Goal: Navigation & Orientation: Find specific page/section

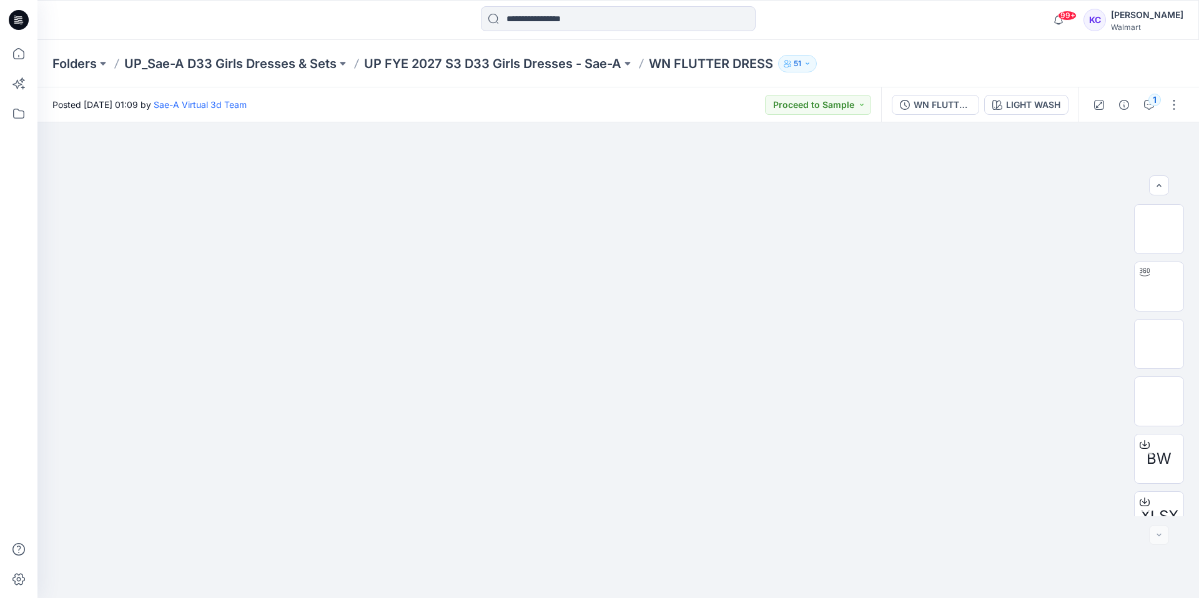
scroll to position [82, 0]
click at [1153, 100] on div "1" at bounding box center [1155, 100] width 12 height 12
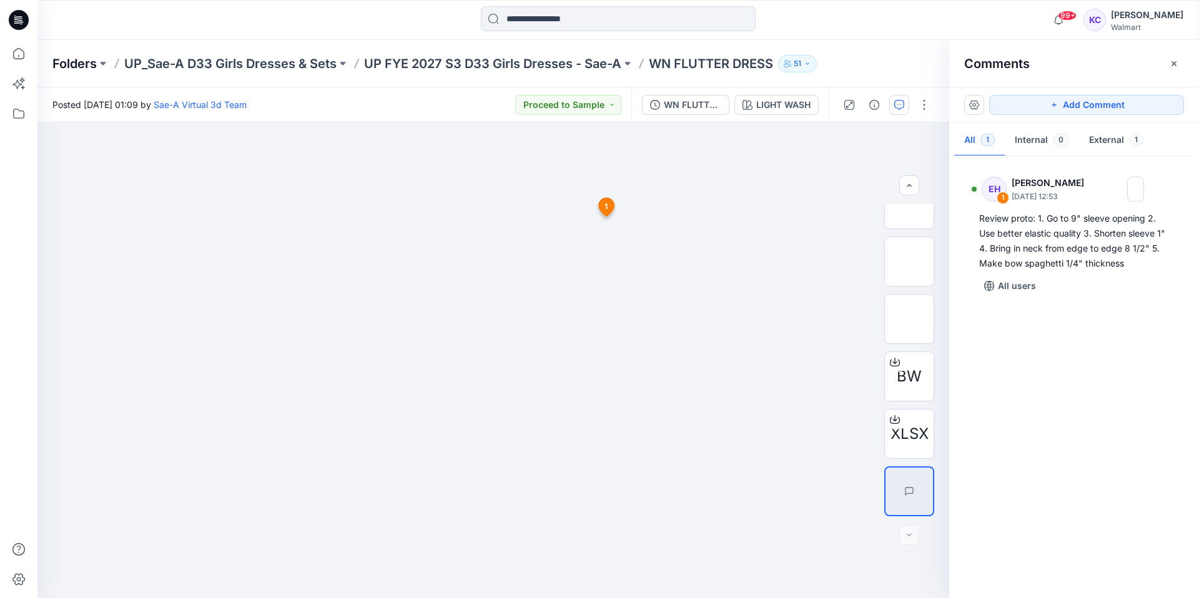
click at [52, 58] on p "Folders" at bounding box center [74, 63] width 44 height 17
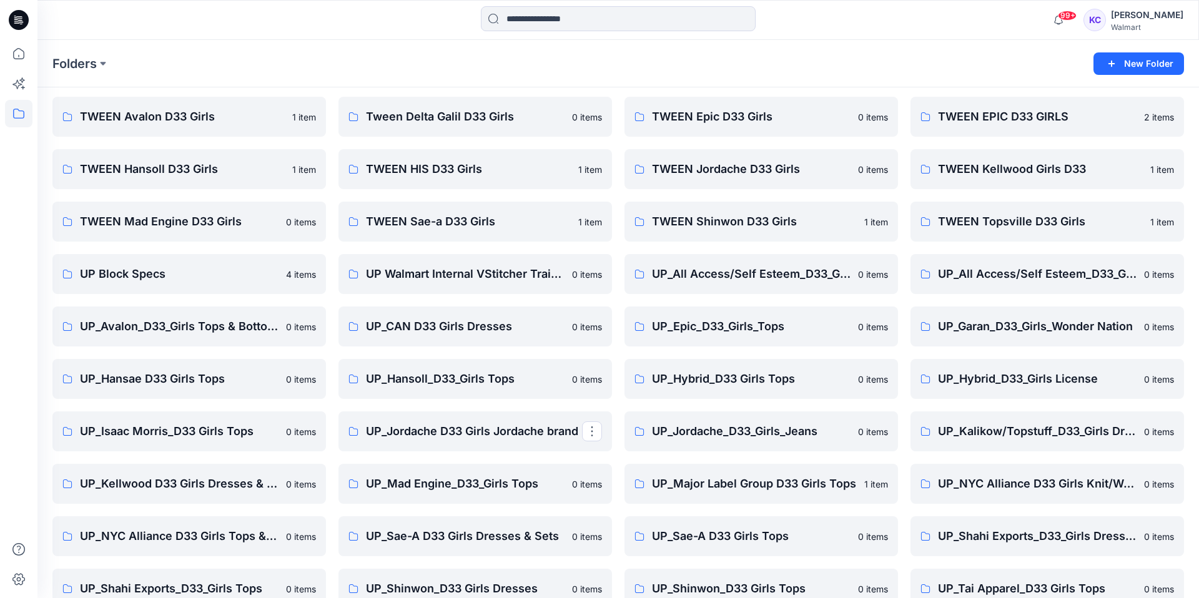
scroll to position [358, 0]
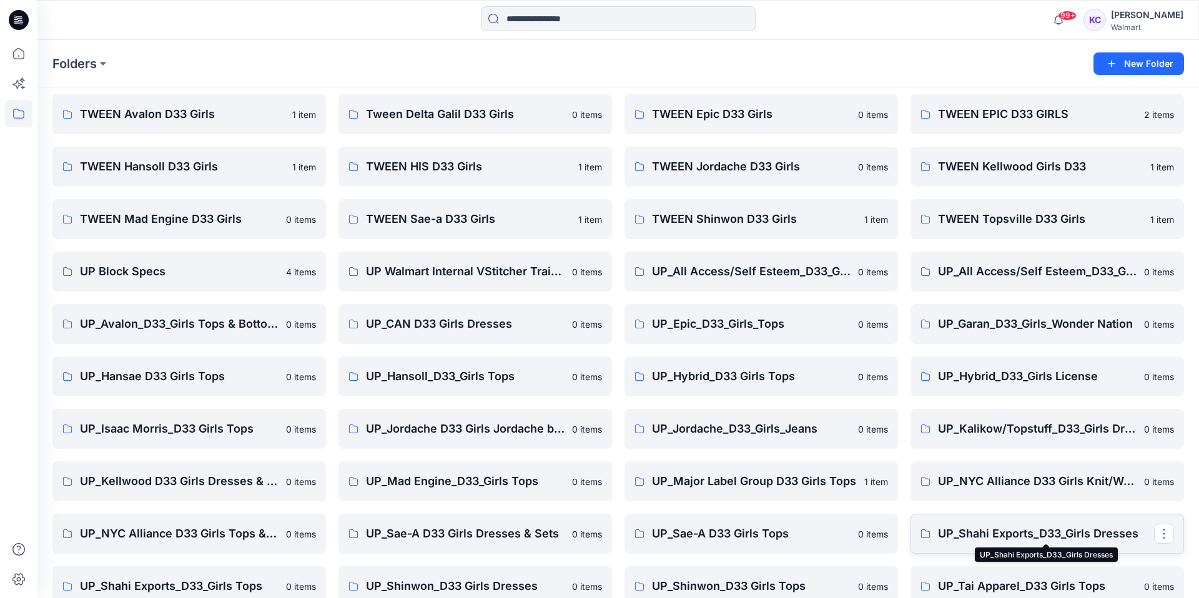
click at [974, 528] on p "UP_Shahi Exports_D33_Girls Dresses" at bounding box center [1046, 533] width 216 height 17
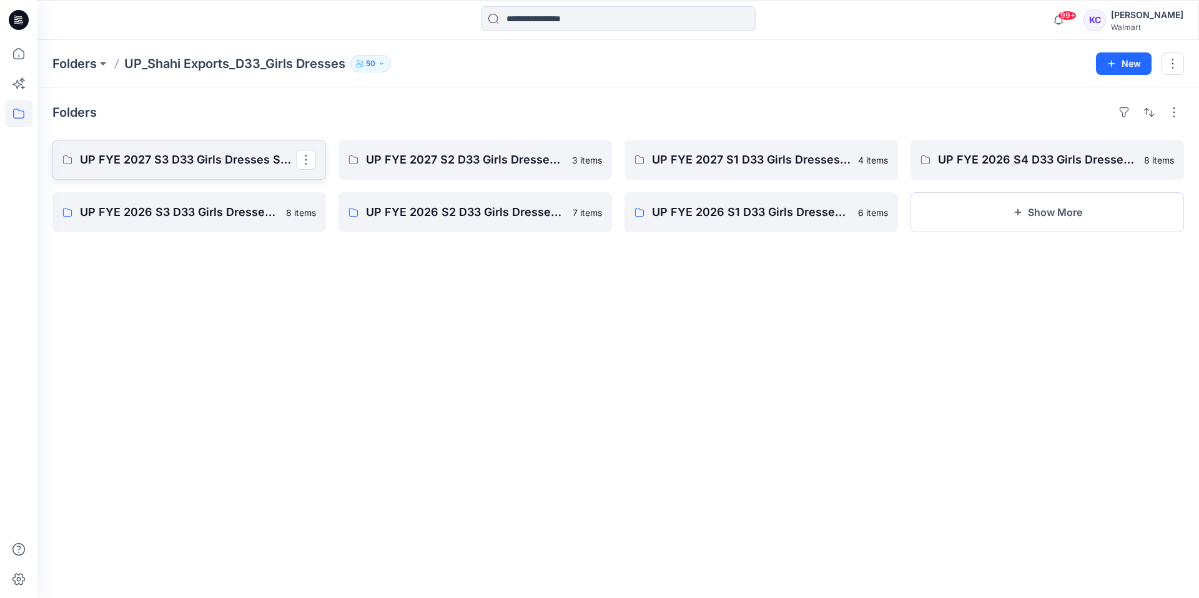
click at [196, 153] on p "UP FYE 2027 S3 D33 Girls Dresses Shahi" at bounding box center [188, 159] width 216 height 17
click at [119, 158] on p "UP FYE 2027 S3 D33 Girls Dresses Shahi" at bounding box center [188, 159] width 216 height 17
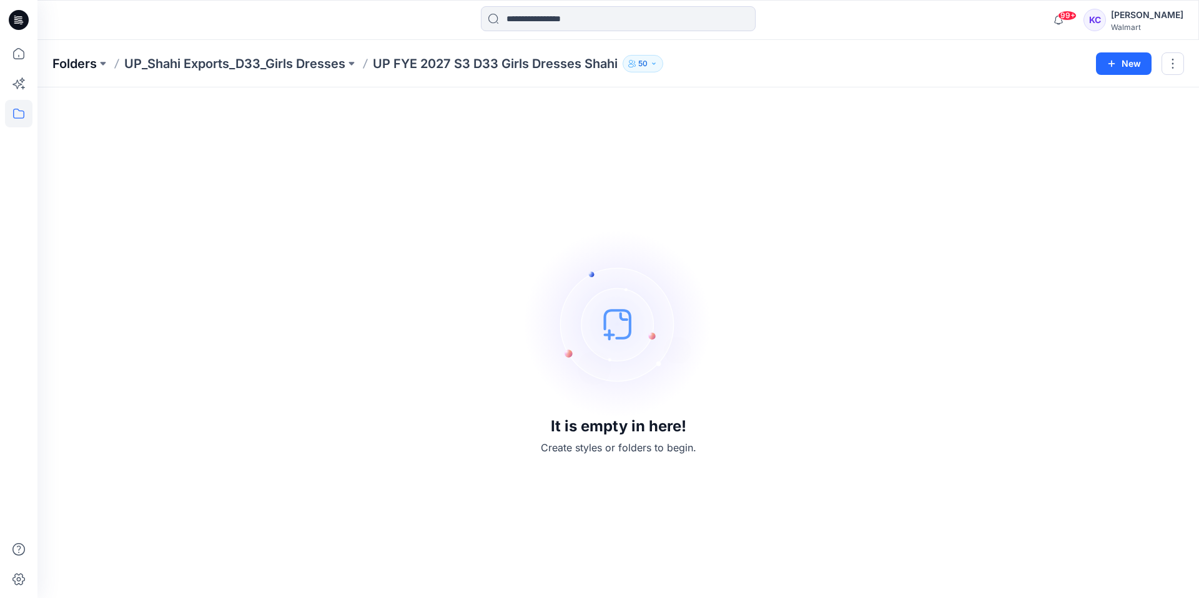
click at [76, 61] on p "Folders" at bounding box center [74, 63] width 44 height 17
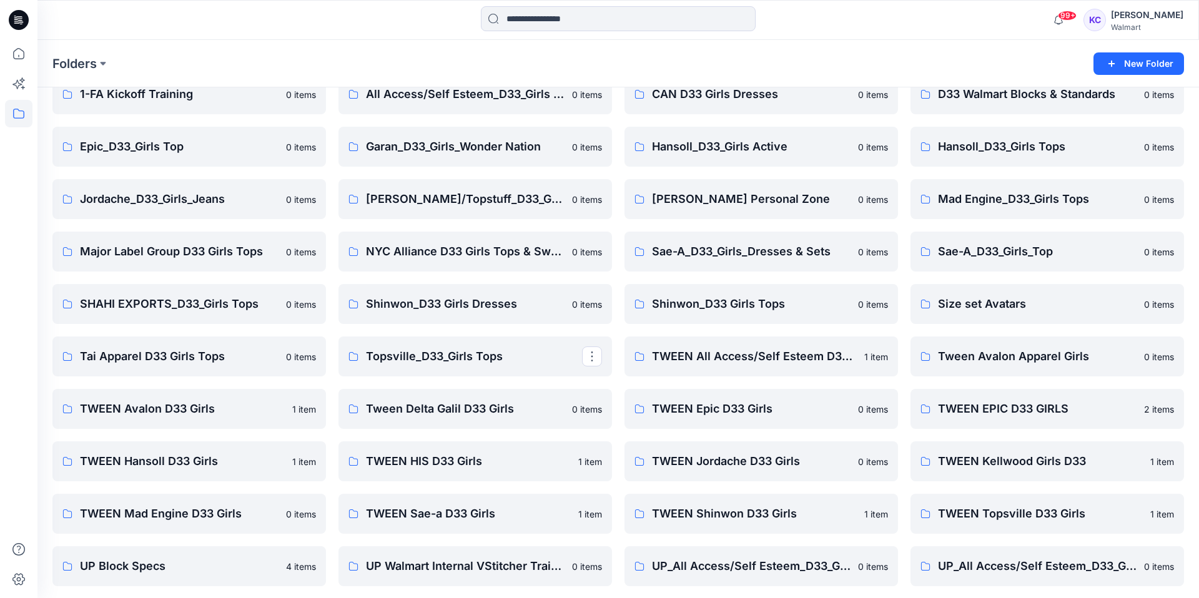
scroll to position [72, 0]
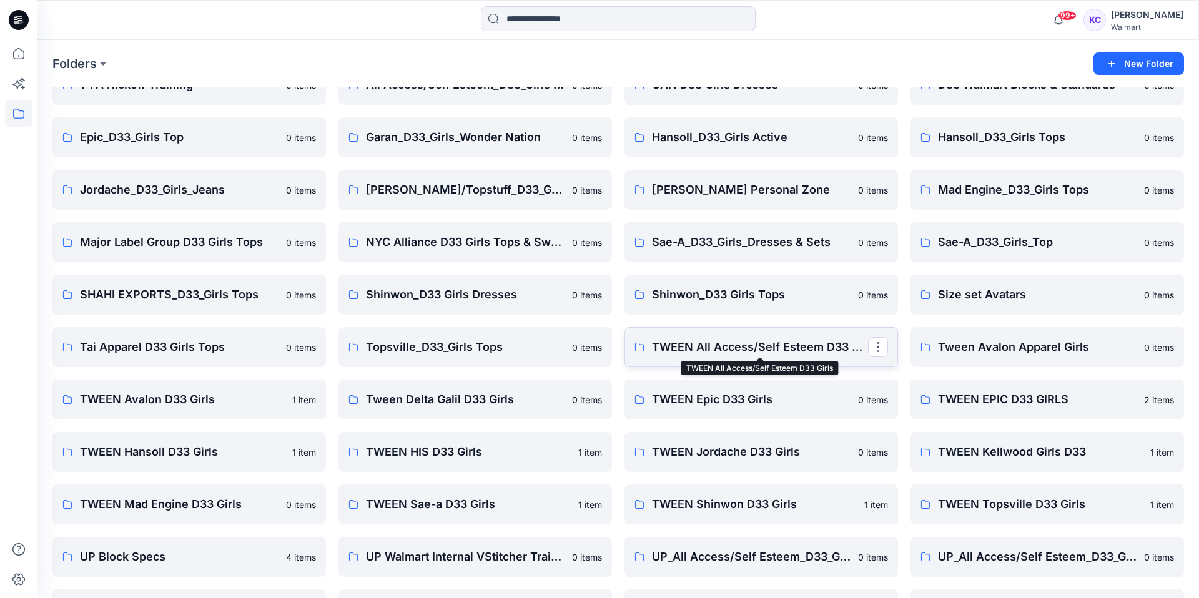
click at [742, 351] on p "TWEEN All Access/Self Esteem D33 Girls" at bounding box center [760, 347] width 216 height 17
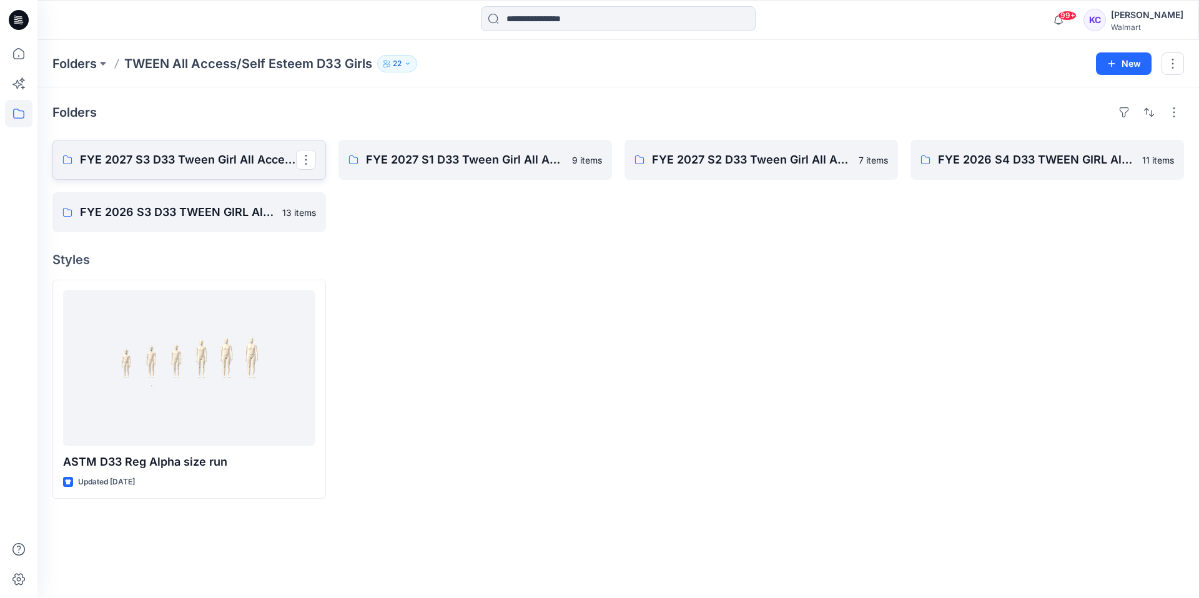
click at [168, 157] on p "FYE 2027 S3 D33 Tween Girl All Access/Self Esteem" at bounding box center [188, 159] width 216 height 17
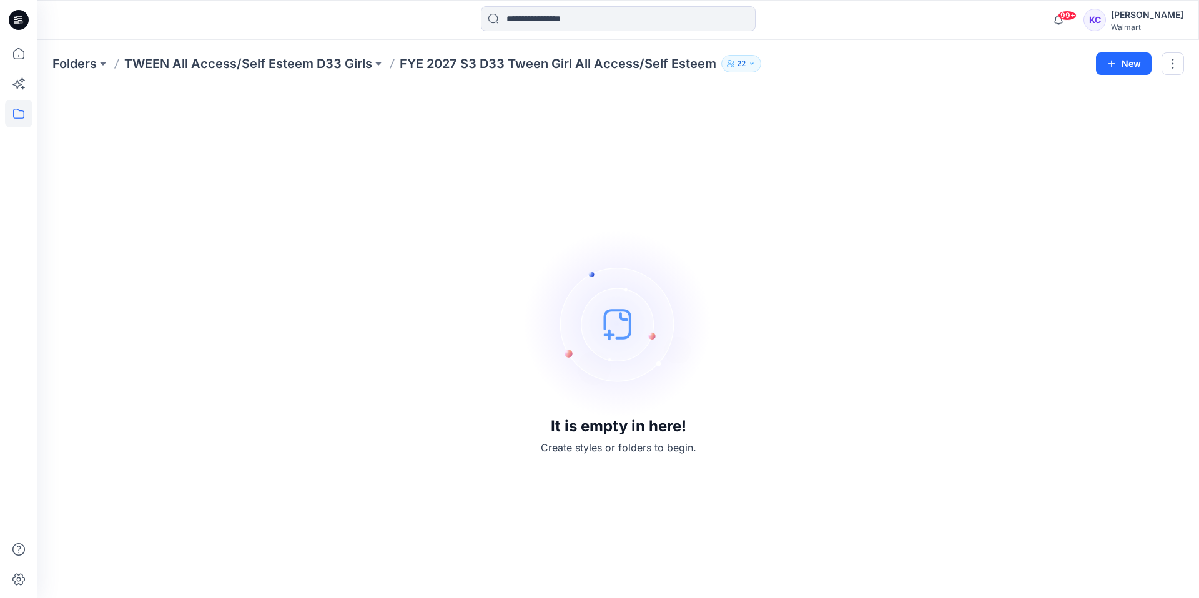
click at [168, 157] on div "It is empty in here! Create styles or folders to begin." at bounding box center [618, 342] width 1132 height 481
